Goal: Find specific page/section: Find specific page/section

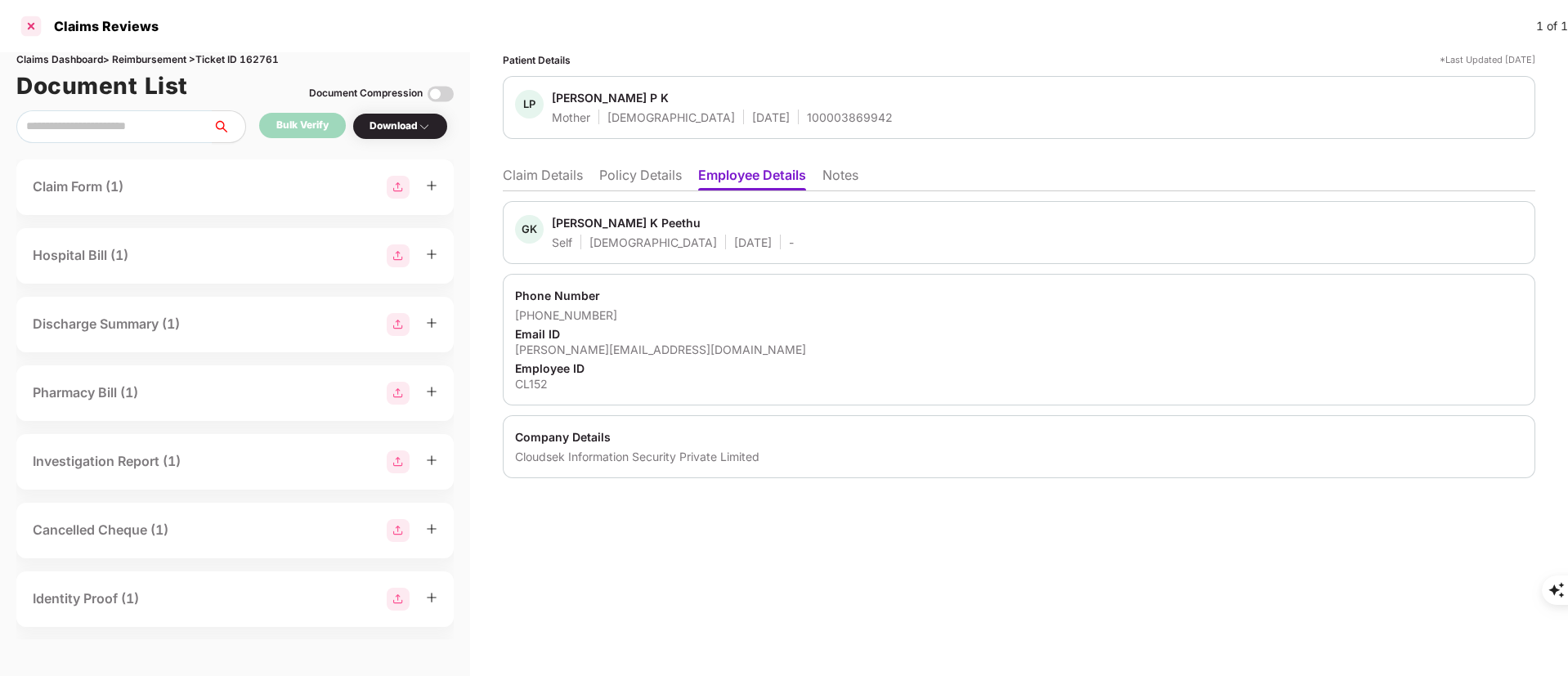
click at [35, 26] on div at bounding box center [31, 26] width 26 height 26
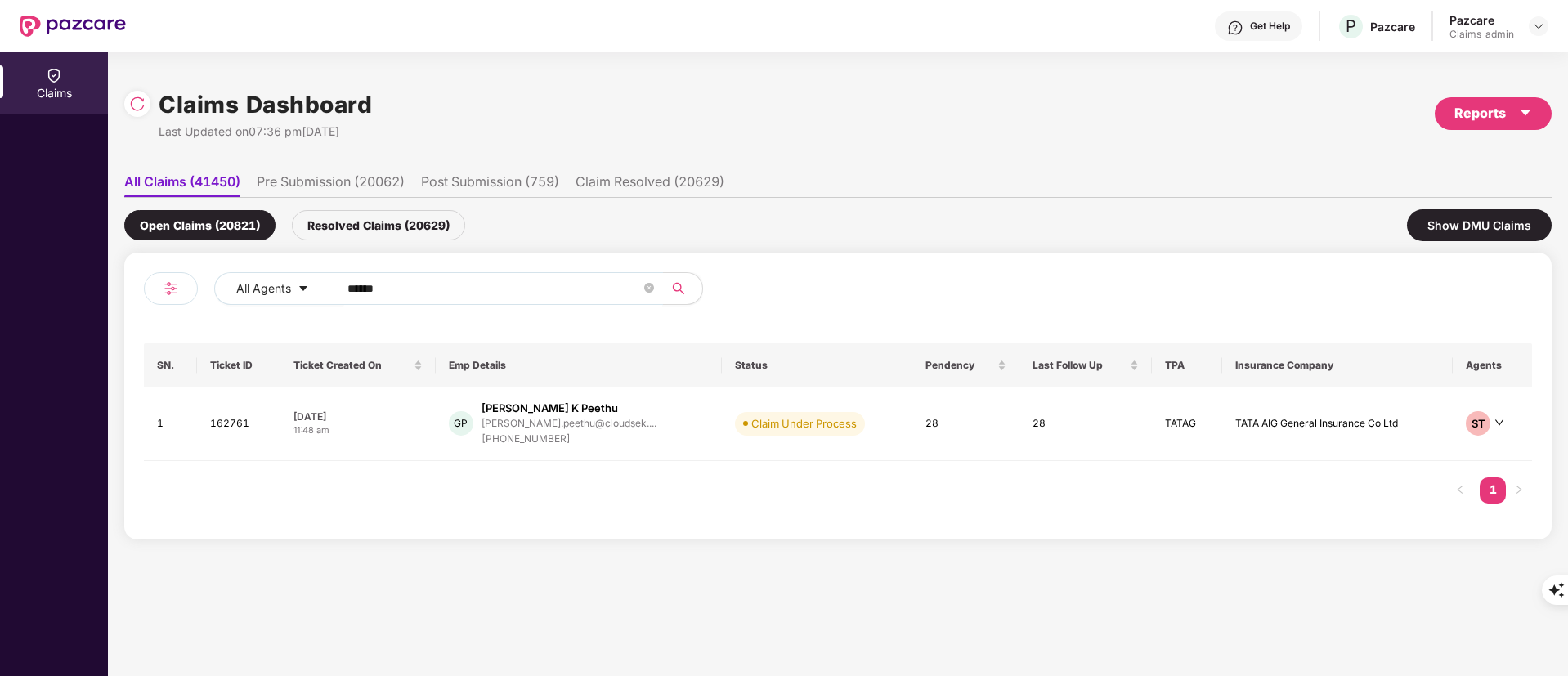
drag, startPoint x: 448, startPoint y: 279, endPoint x: 209, endPoint y: 280, distance: 239.0
click at [210, 279] on div "All Agents ******" at bounding box center [491, 295] width 694 height 46
paste input "text"
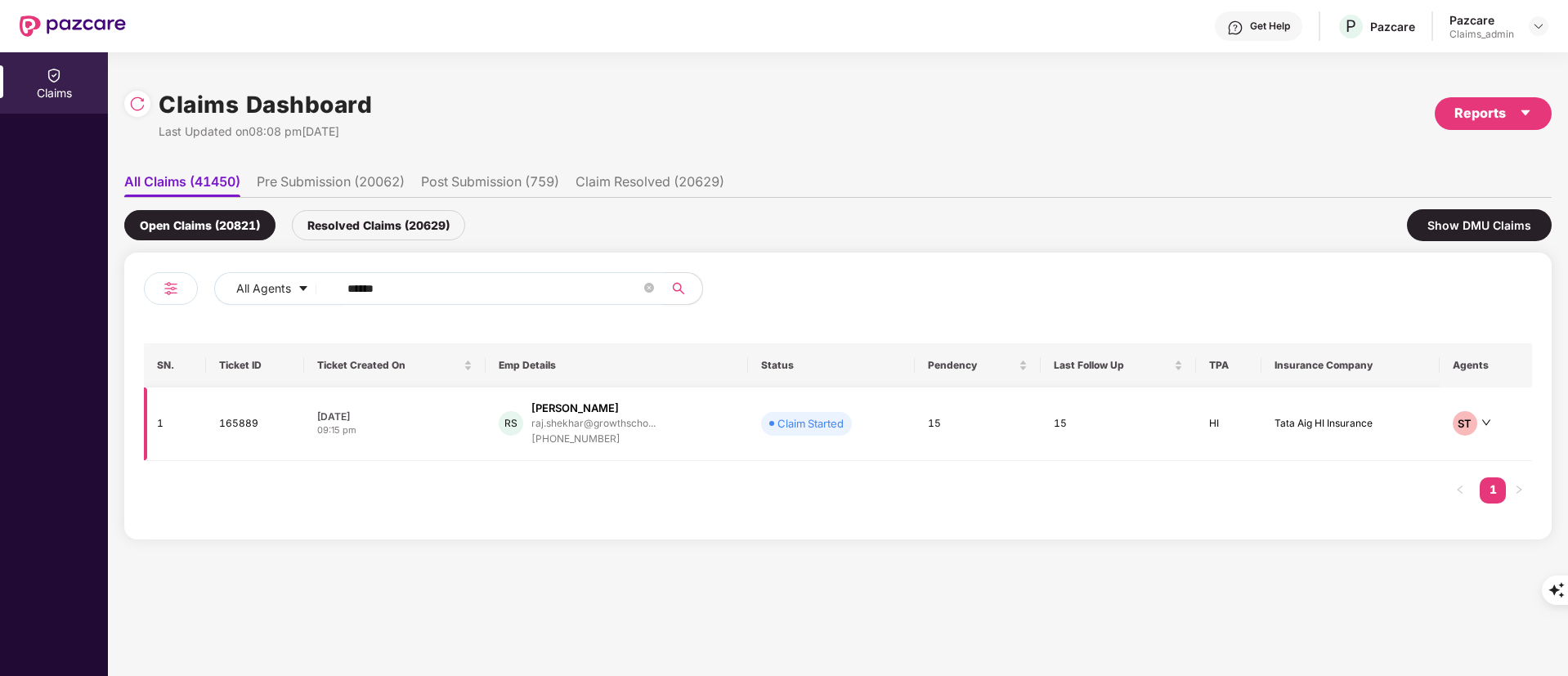
type input "******"
click at [554, 426] on div "raj.shekhar@growthscho..." at bounding box center [592, 422] width 124 height 11
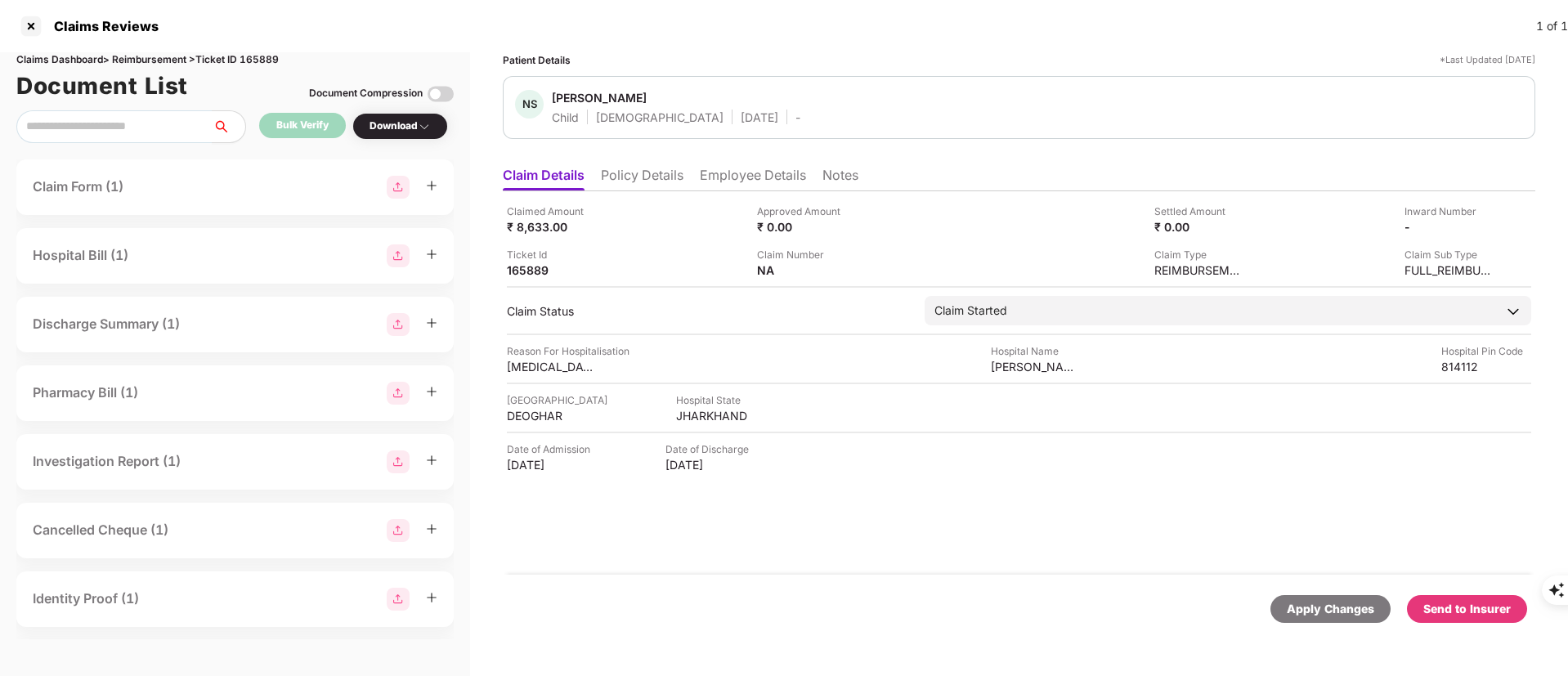
click at [650, 168] on li "Policy Details" at bounding box center [642, 179] width 83 height 24
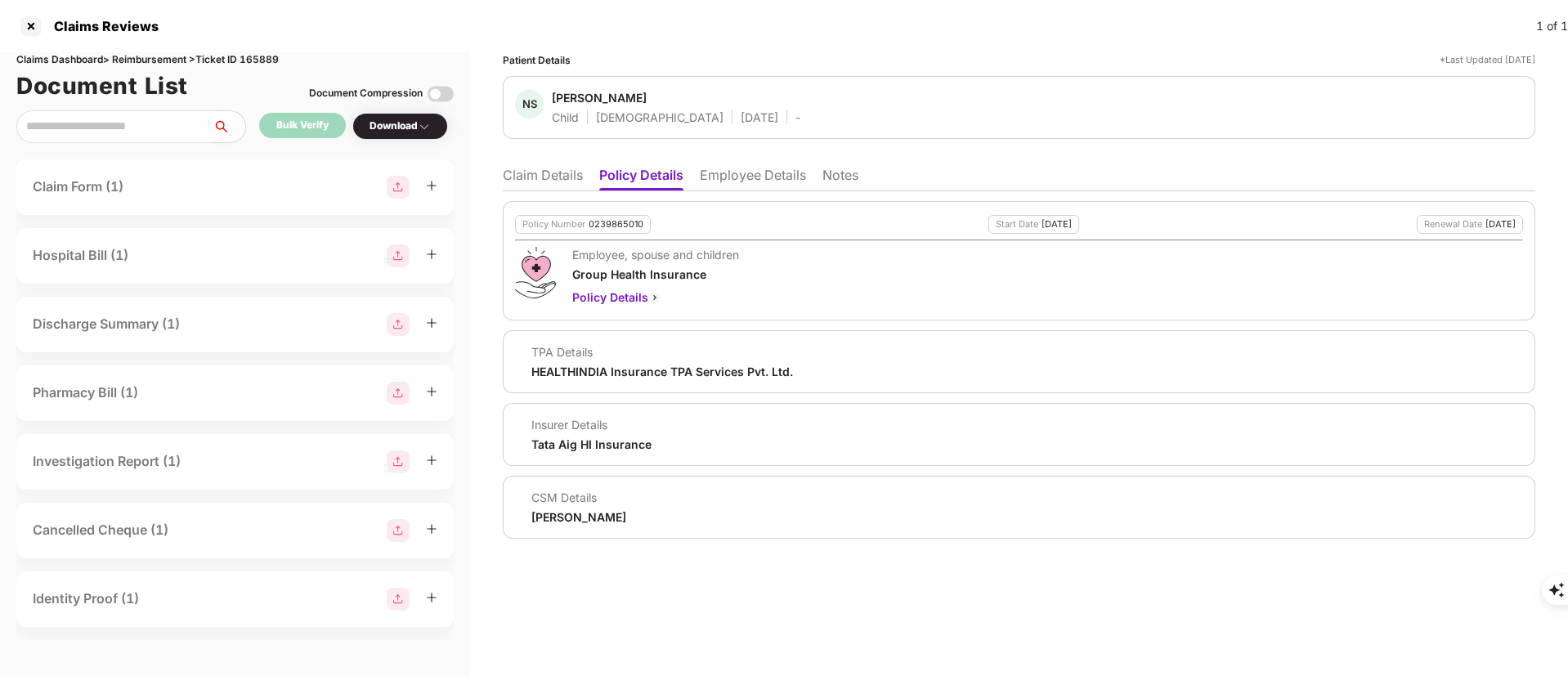
click at [735, 187] on li "Employee Details" at bounding box center [753, 179] width 107 height 24
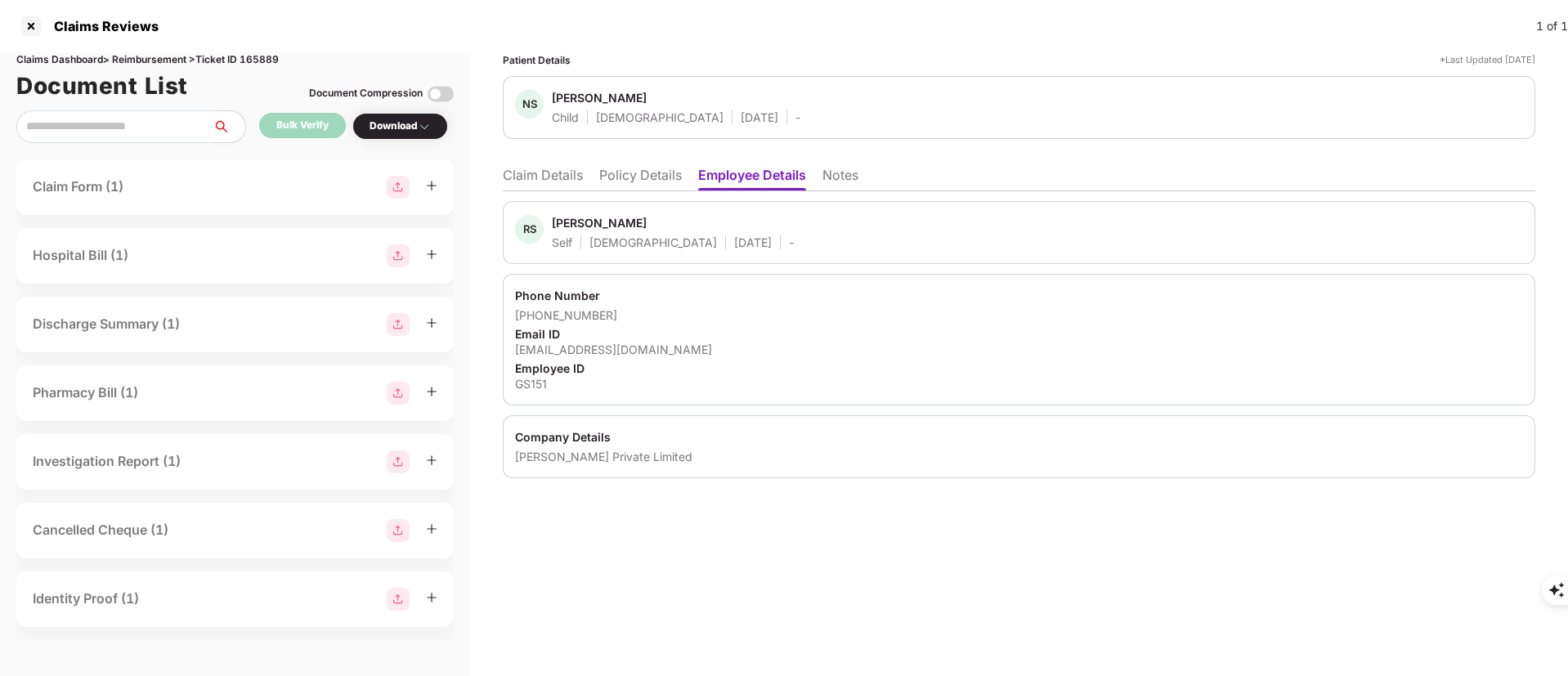
click at [712, 332] on div "Email ID" at bounding box center [1019, 334] width 1008 height 15
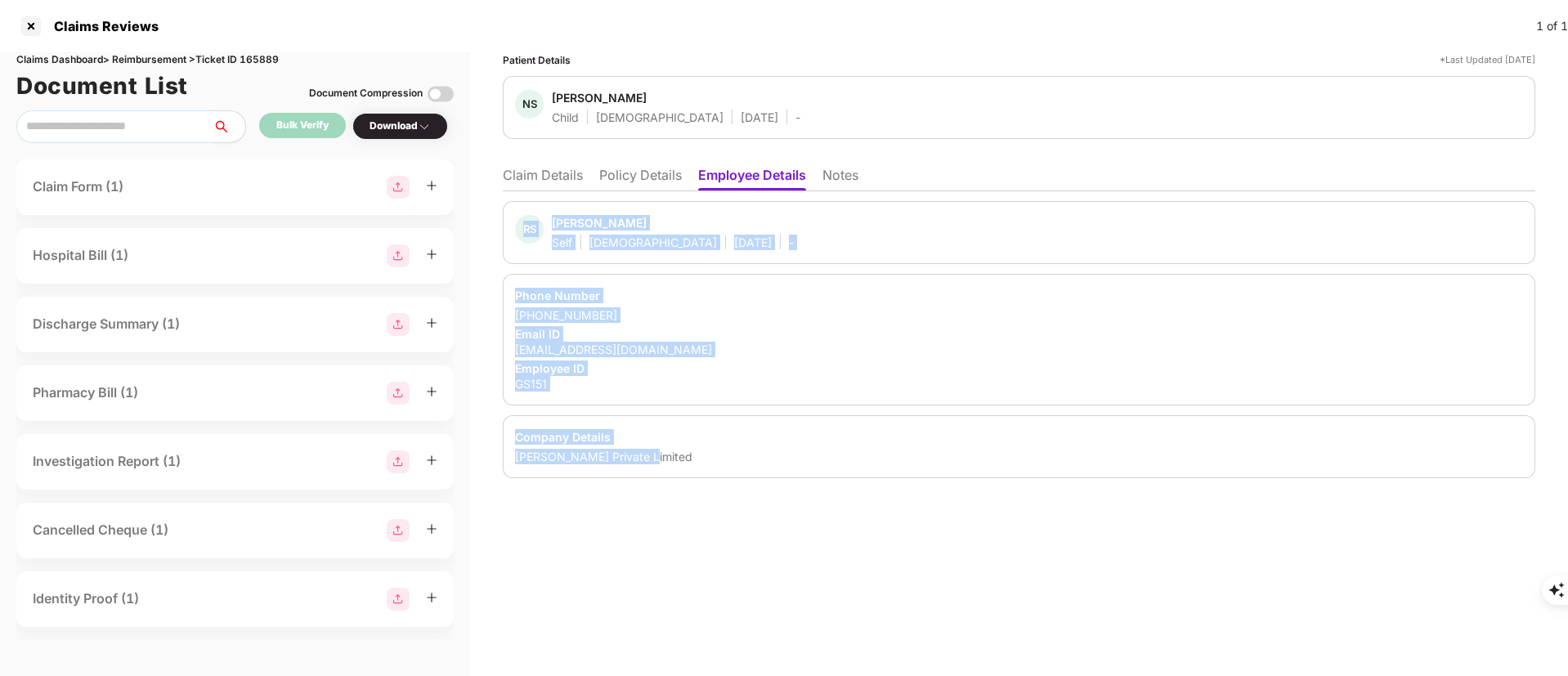
copy div "RS [PERSON_NAME] Self [DEMOGRAPHIC_DATA] [DATE] - Phone Number [PHONE_NUMBER] E…"
drag, startPoint x: 513, startPoint y: 206, endPoint x: 709, endPoint y: 450, distance: 313.0
click at [709, 450] on div "RS [PERSON_NAME] Self [DEMOGRAPHIC_DATA] [DATE] - Phone Number [PHONE_NUMBER] E…" at bounding box center [1019, 339] width 1032 height 278
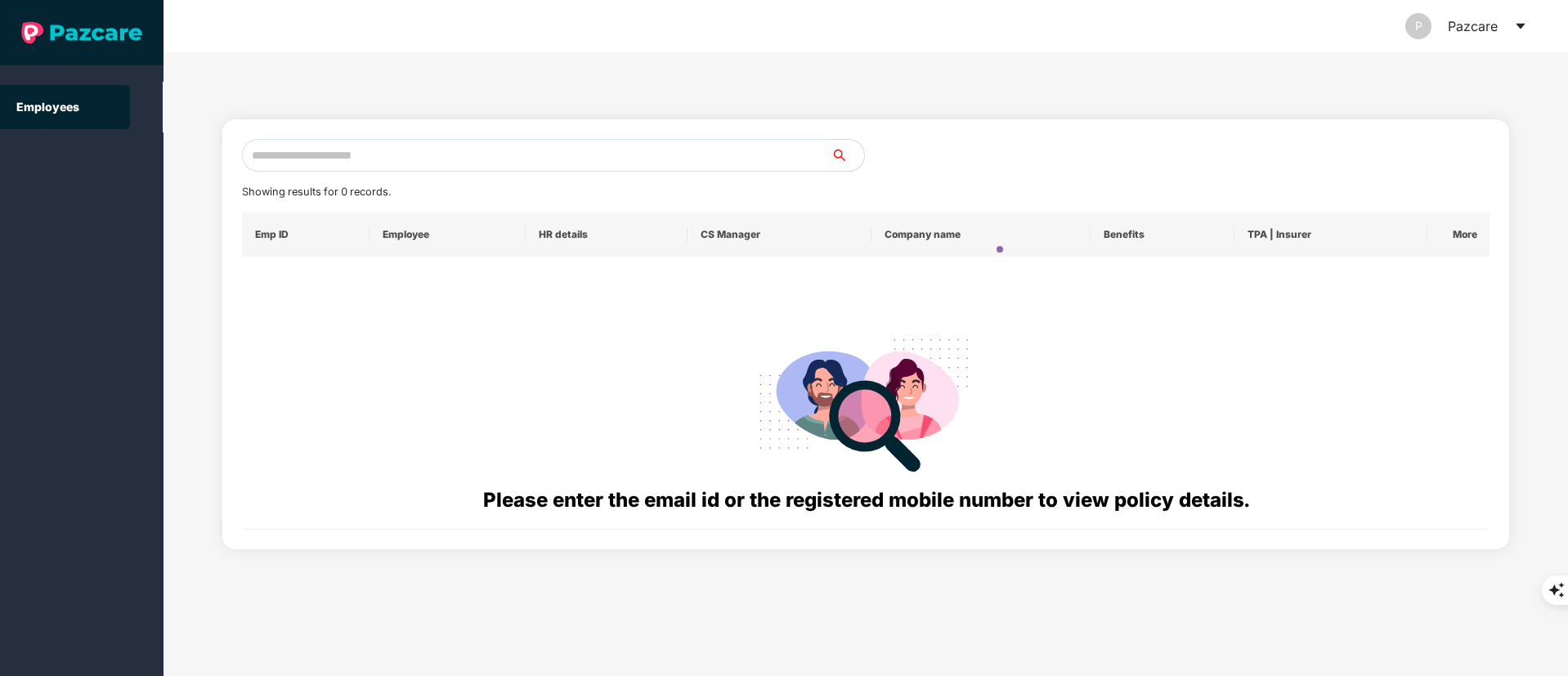
click at [312, 158] on input "text" at bounding box center [537, 156] width 590 height 33
paste input "**********"
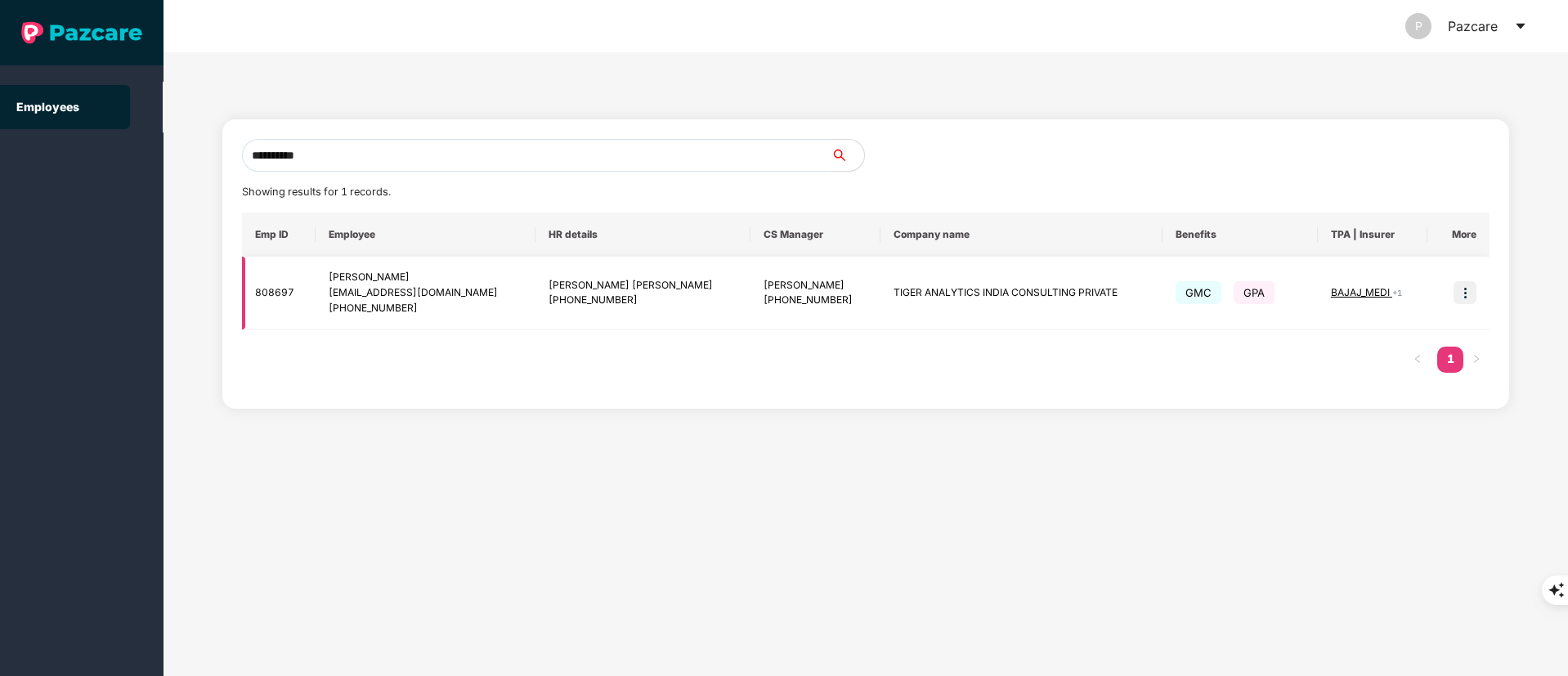
type input "**********"
click at [1477, 299] on td at bounding box center [1458, 293] width 62 height 74
click at [1466, 299] on img at bounding box center [1465, 293] width 23 height 23
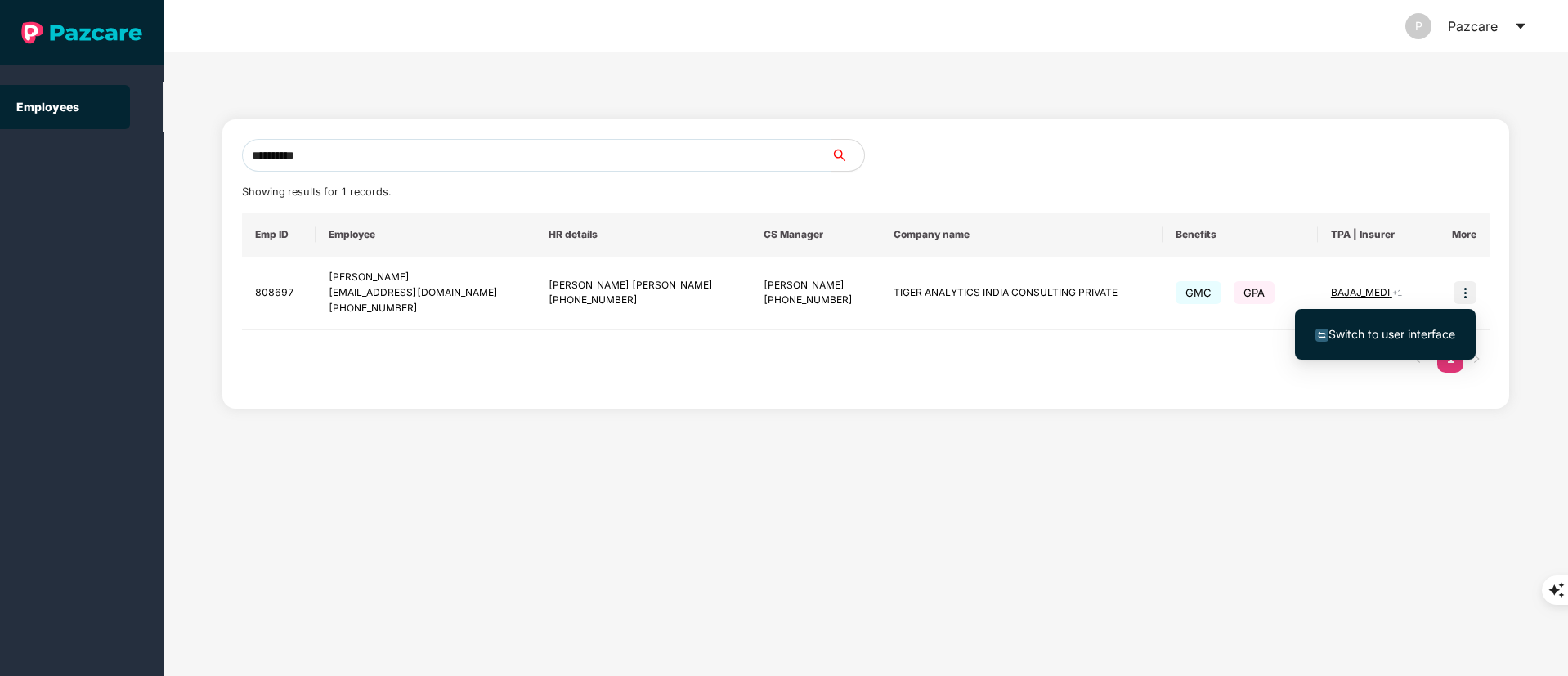
click at [1383, 356] on ul "Switch to user interface" at bounding box center [1385, 334] width 181 height 51
click at [1372, 337] on span "Switch to user interface" at bounding box center [1391, 334] width 127 height 13
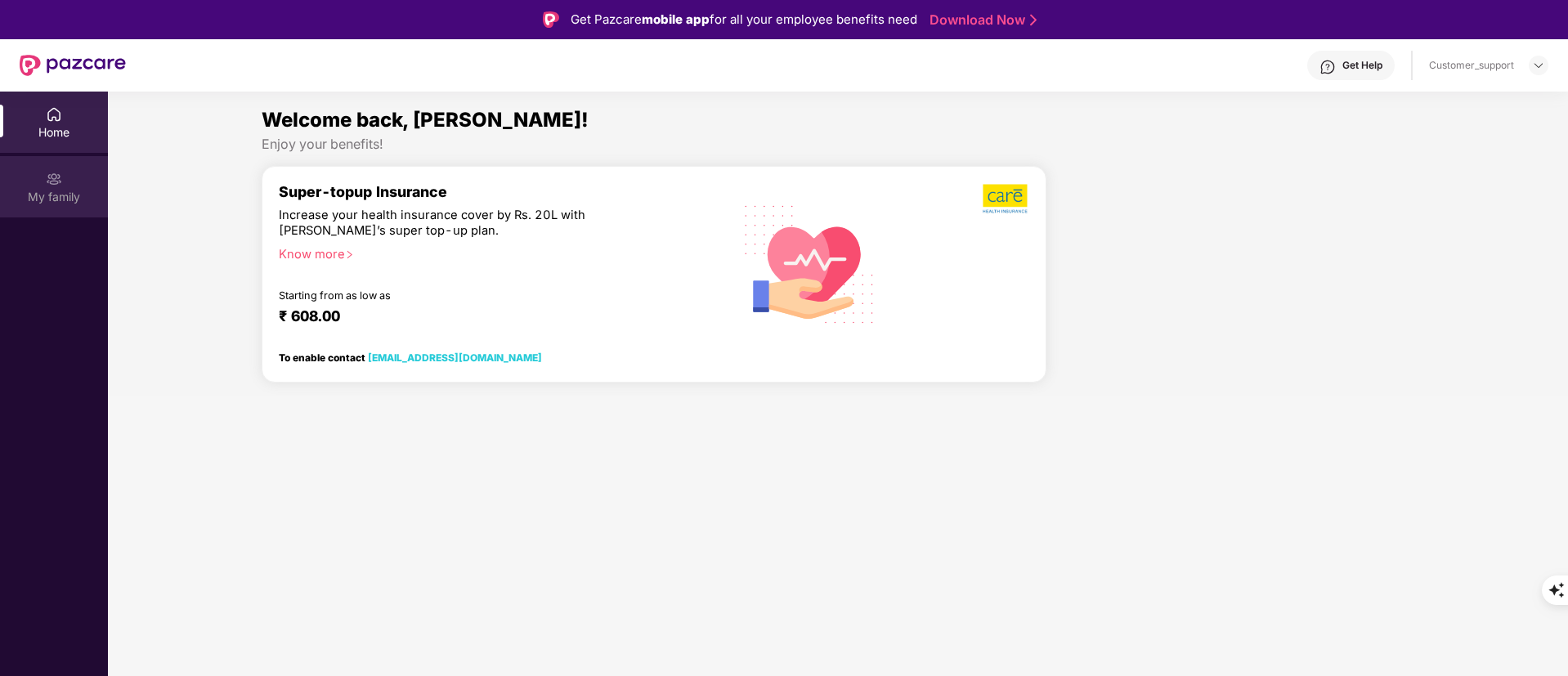
click at [56, 185] on img at bounding box center [54, 179] width 16 height 16
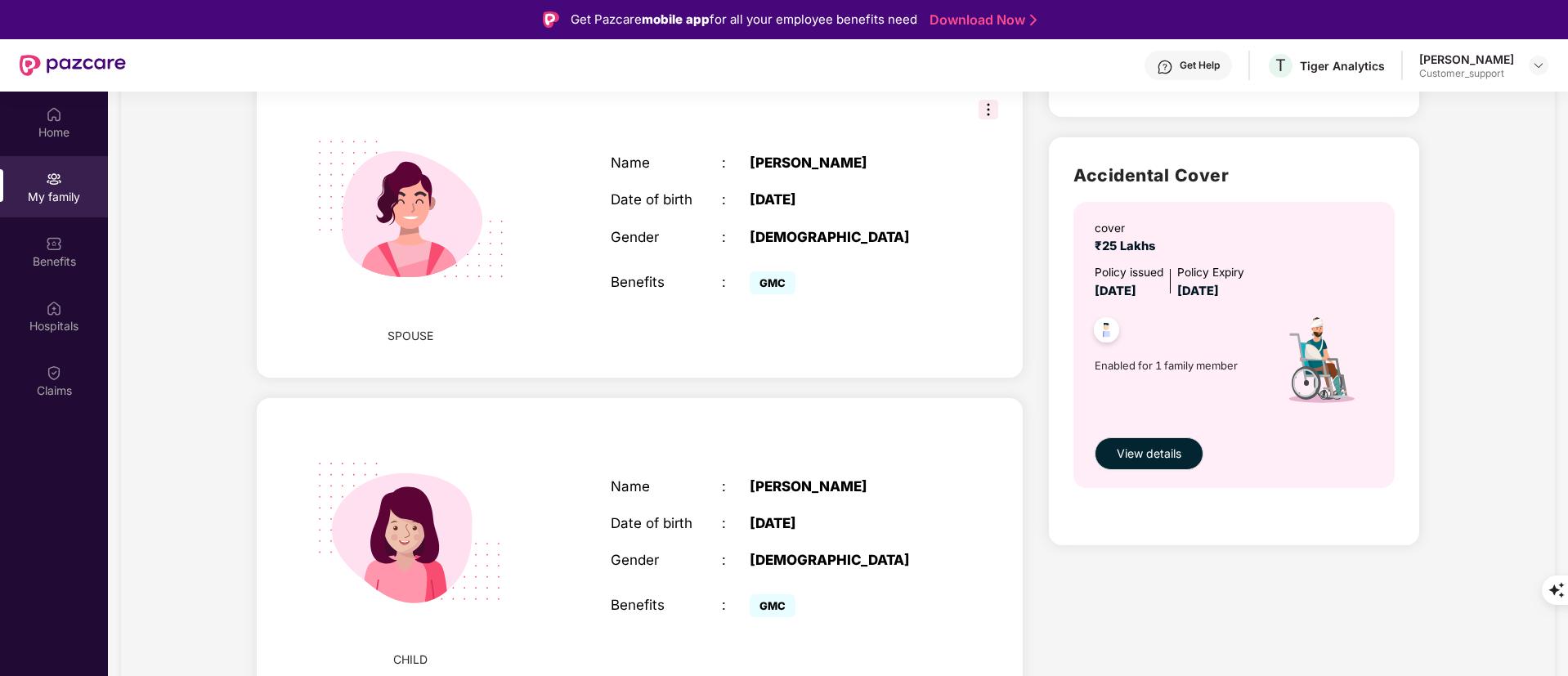
scroll to position [254, 0]
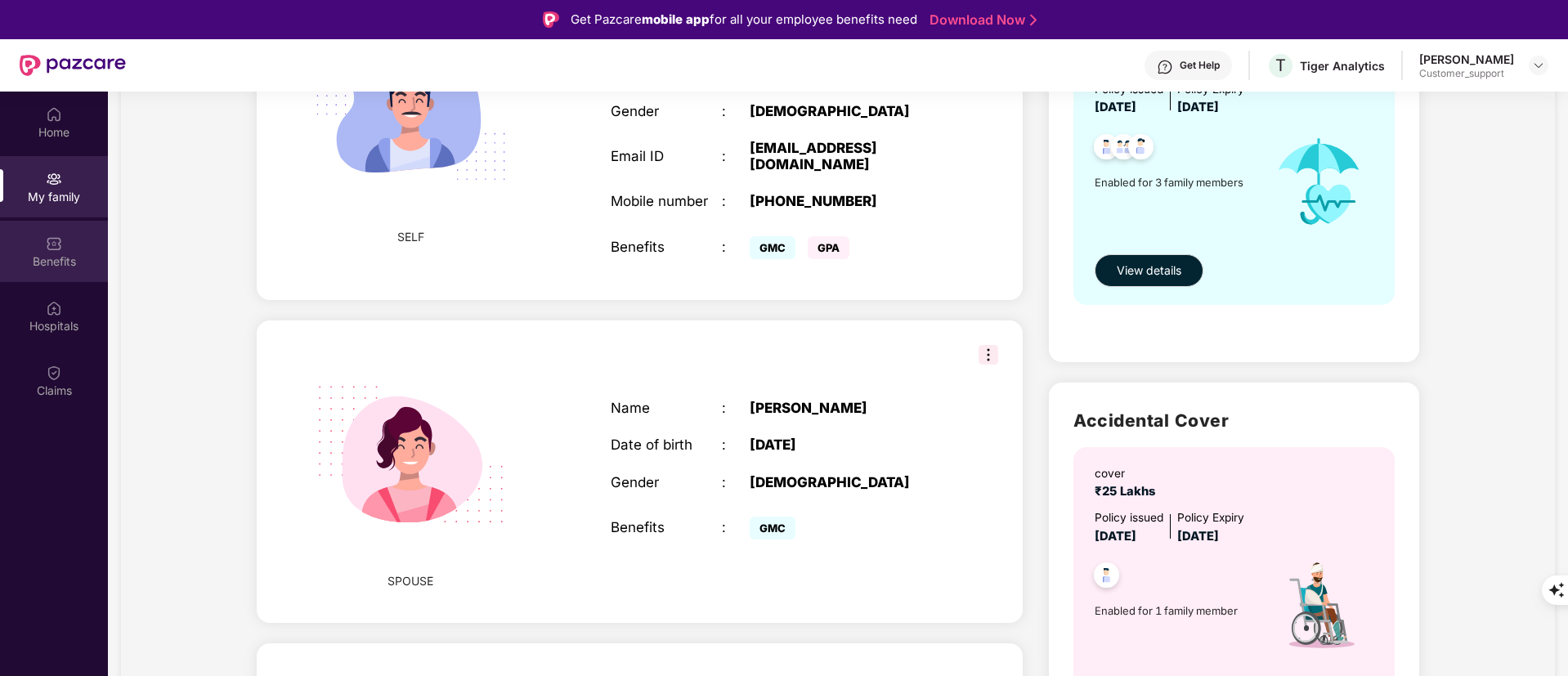
click at [87, 262] on div "Benefits" at bounding box center [54, 261] width 108 height 16
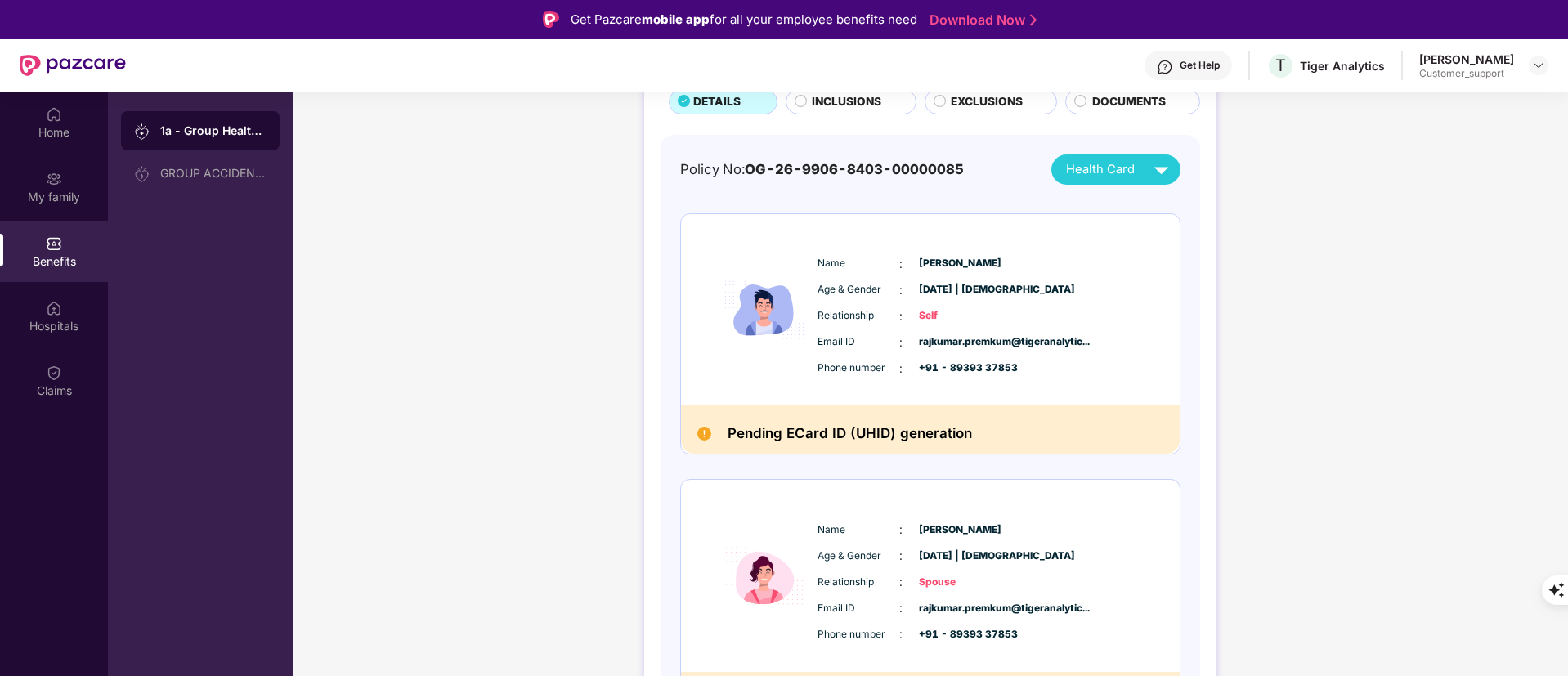
scroll to position [0, 0]
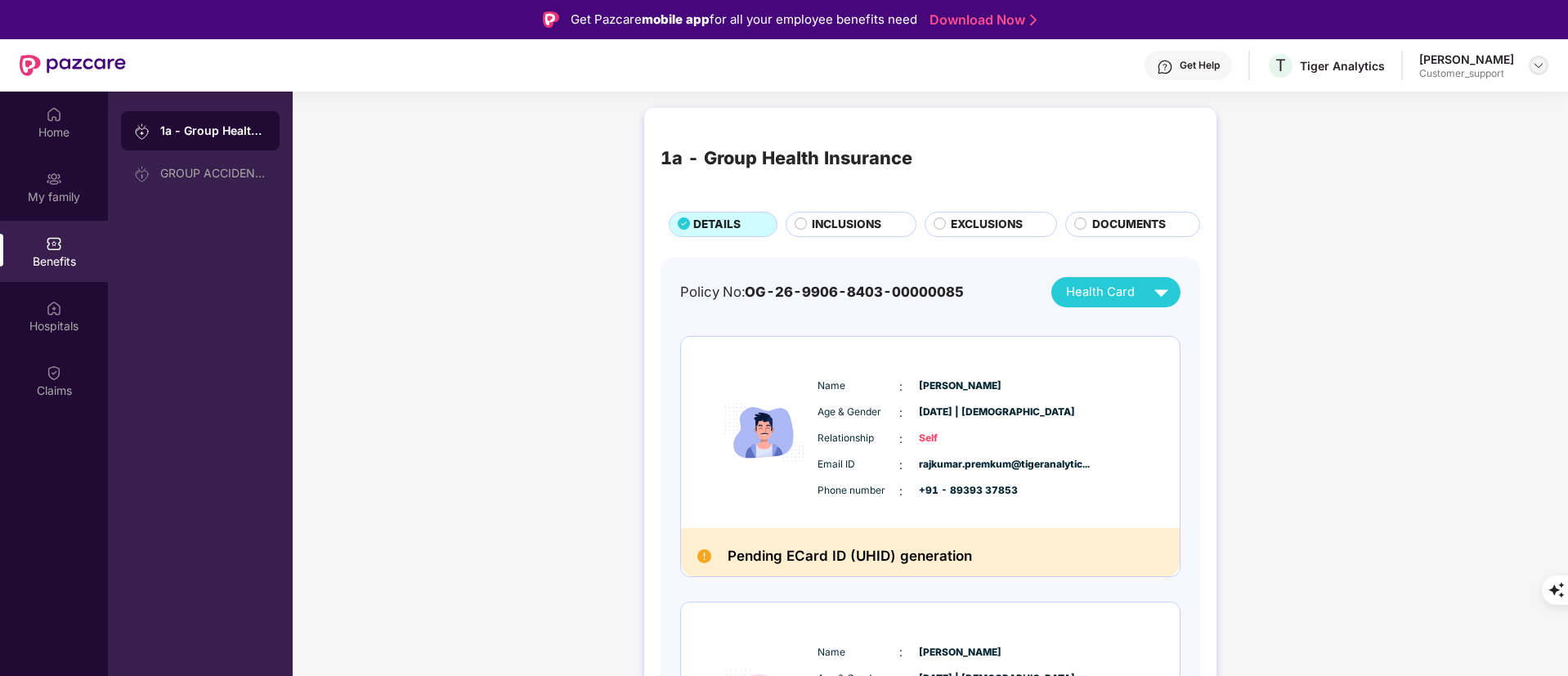
click at [1532, 68] on img at bounding box center [1538, 65] width 13 height 13
click at [1365, 292] on div "1a - Group Health Insurance DETAILS INCLUSIONS EXCLUSIONS DOCUMENTS Policy No: …" at bounding box center [930, 656] width 1275 height 1112
click at [1520, 67] on div "Rajkumar Premkumar Customer_support" at bounding box center [1484, 66] width 130 height 29
click at [1542, 67] on img at bounding box center [1538, 65] width 13 height 13
click at [880, 182] on div "1a - Group Health Insurance" at bounding box center [930, 157] width 540 height 68
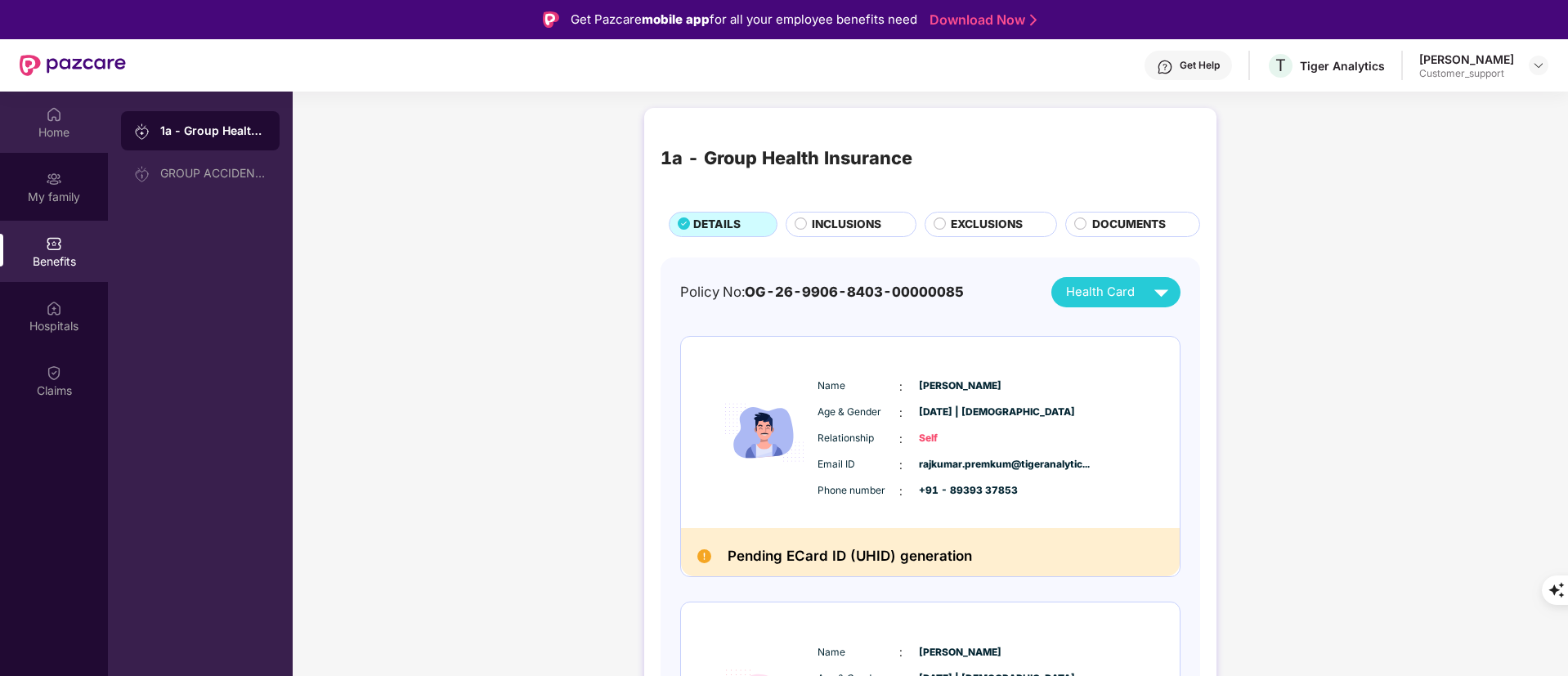
click at [51, 122] on img at bounding box center [54, 114] width 16 height 16
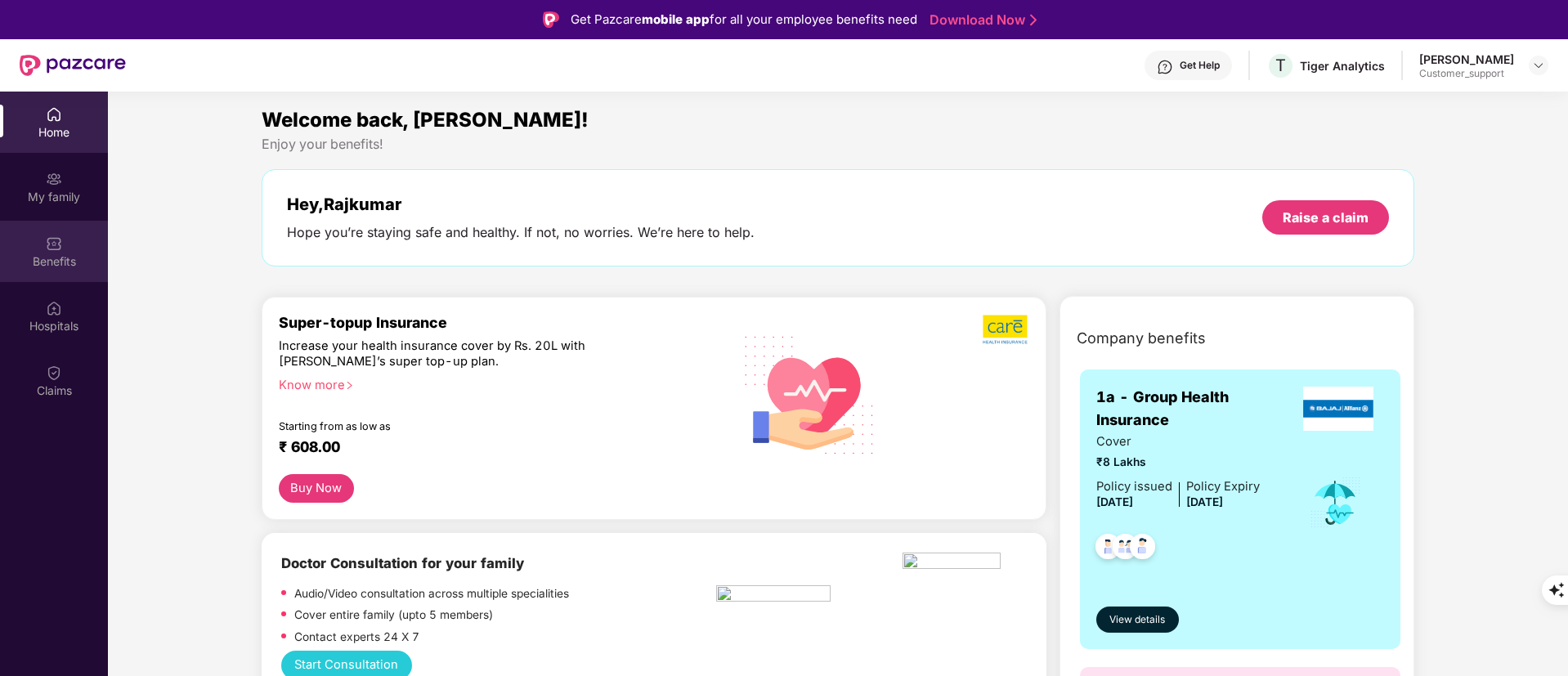
click at [81, 239] on div "Benefits" at bounding box center [54, 252] width 108 height 61
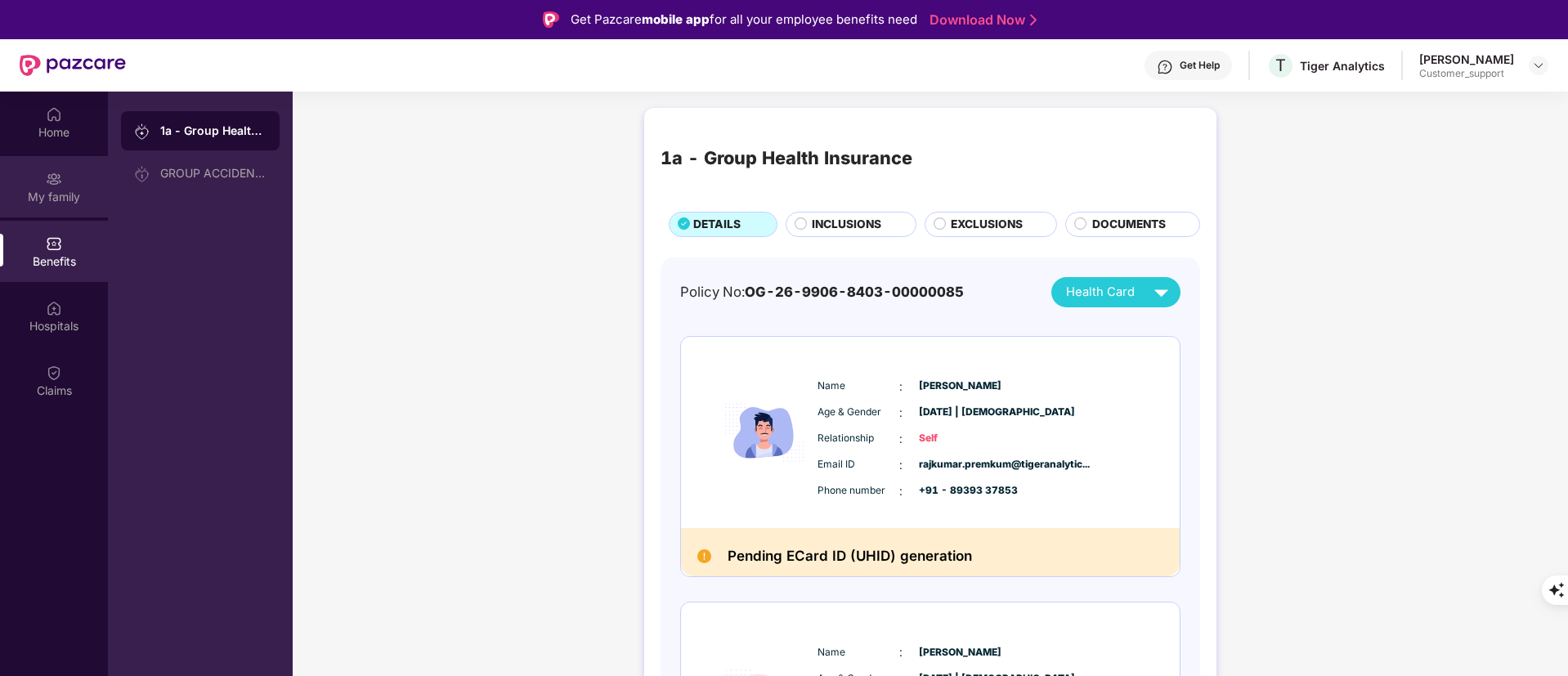
click at [43, 171] on div "My family" at bounding box center [54, 187] width 108 height 61
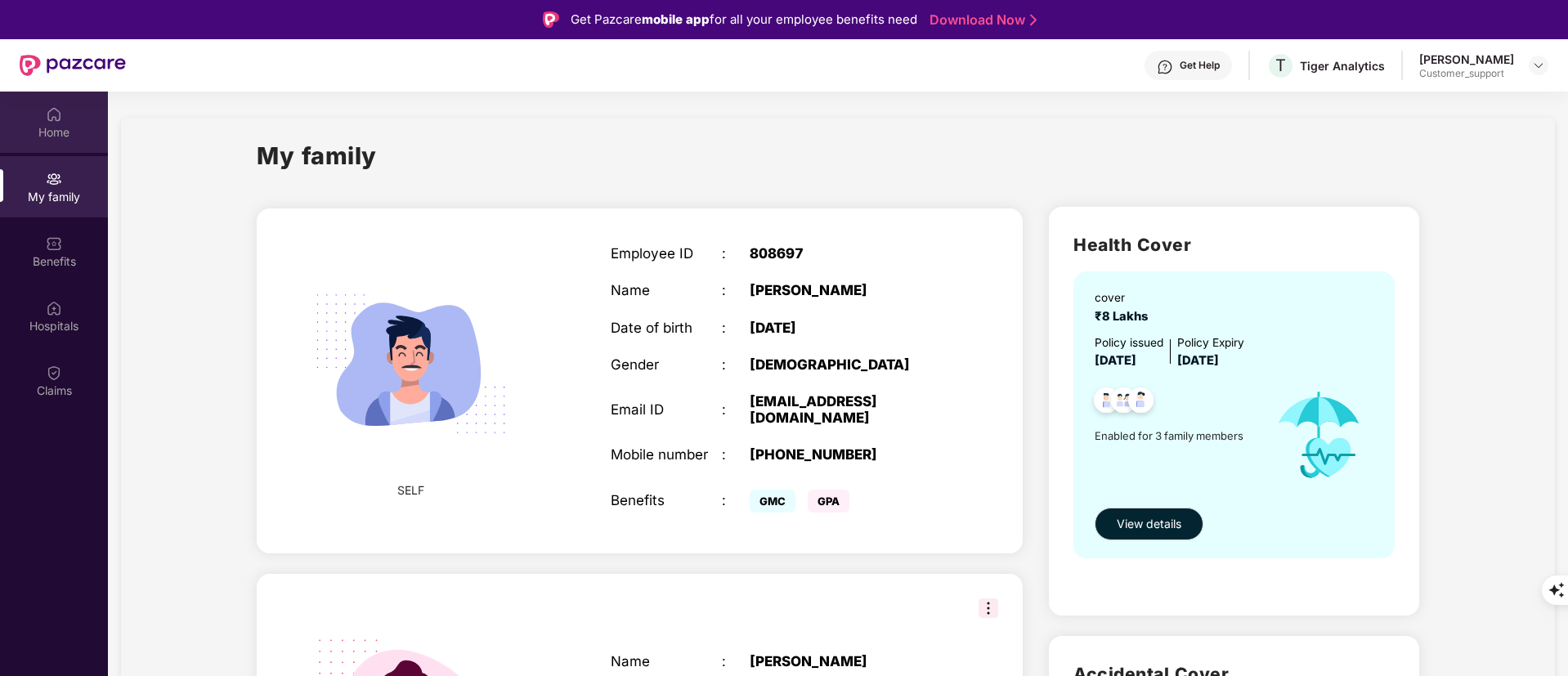
click at [52, 141] on div "Home" at bounding box center [54, 122] width 108 height 61
